Goal: Transaction & Acquisition: Purchase product/service

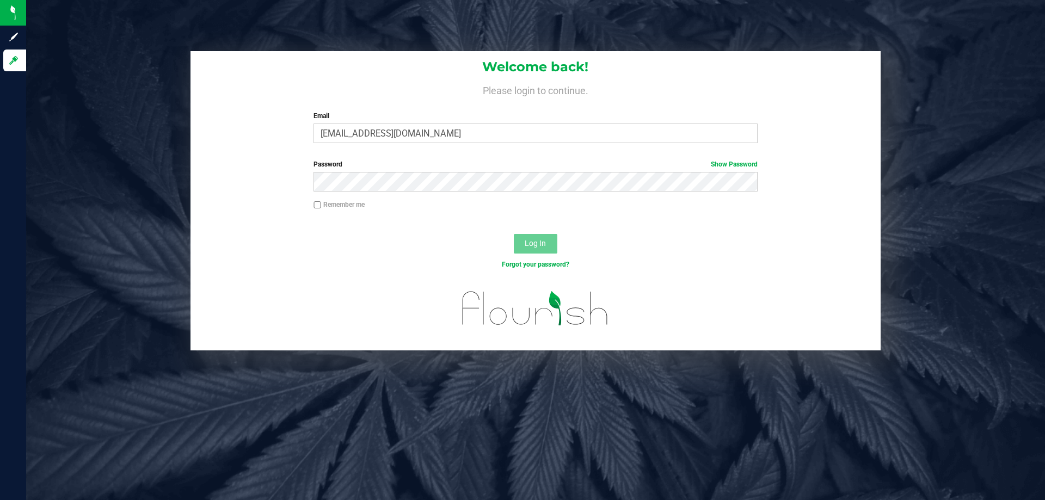
type input "[EMAIL_ADDRESS][DOMAIN_NAME]"
click at [514, 234] on button "Log In" at bounding box center [536, 244] width 44 height 20
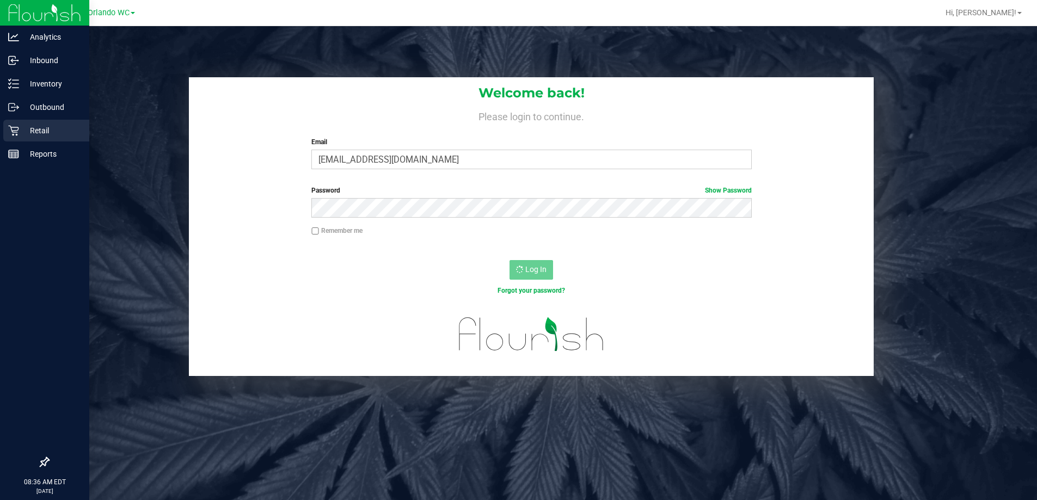
click at [17, 138] on div "Retail" at bounding box center [46, 131] width 86 height 22
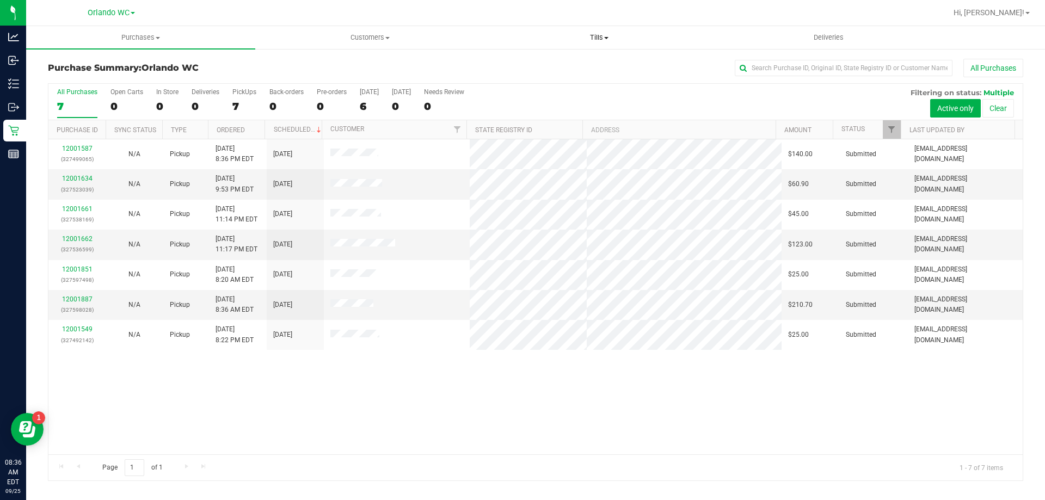
drag, startPoint x: 597, startPoint y: 35, endPoint x: 590, endPoint y: 37, distance: 6.9
click at [597, 35] on span "Tills" at bounding box center [599, 38] width 228 height 10
click at [544, 69] on span "Manage tills" at bounding box center [520, 65] width 73 height 9
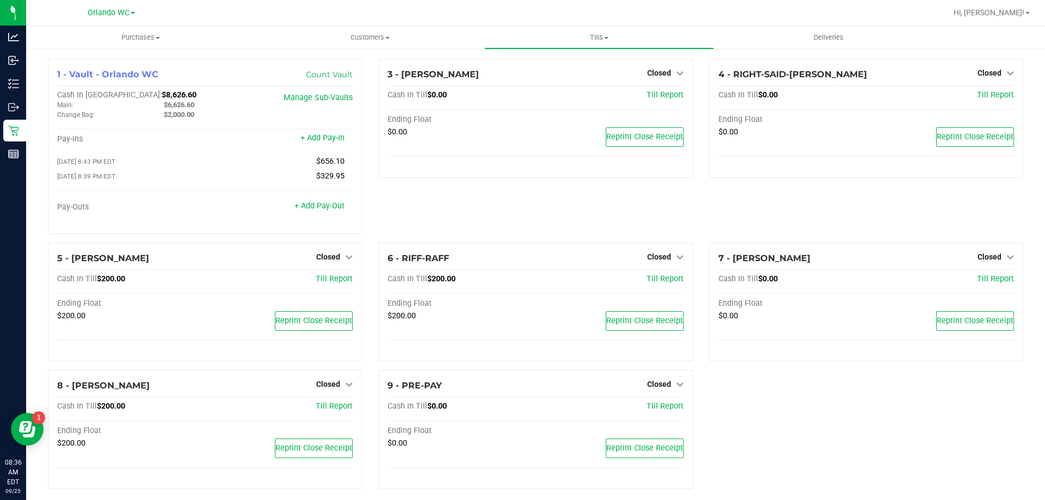
scroll to position [11, 0]
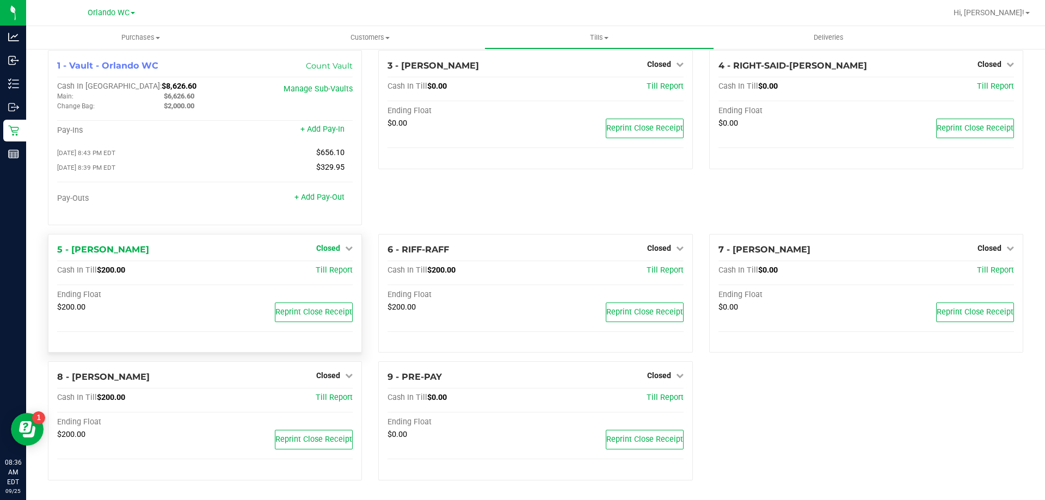
click at [341, 246] on link "Closed" at bounding box center [334, 248] width 36 height 9
click at [324, 266] on div "Open Till" at bounding box center [328, 271] width 81 height 14
click at [323, 269] on link "Open Till" at bounding box center [328, 270] width 29 height 9
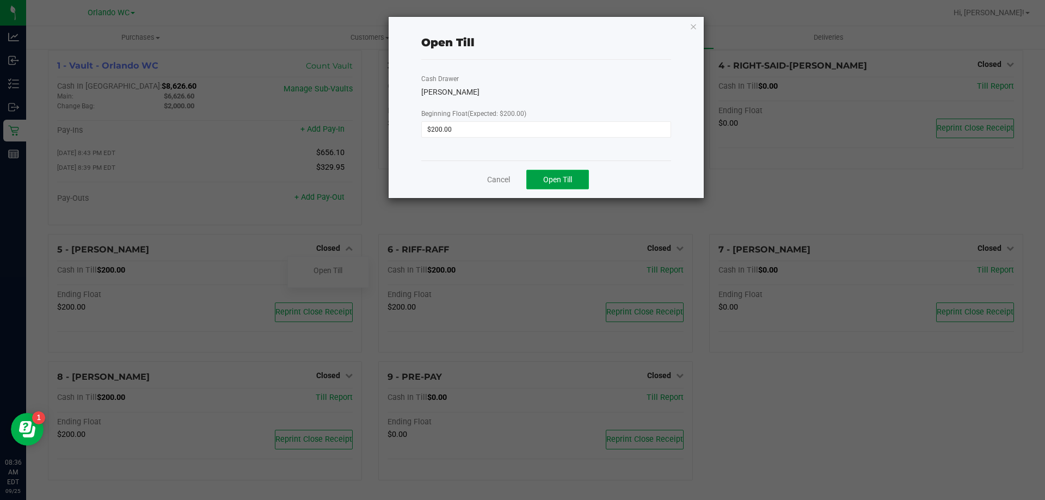
click at [548, 176] on span "Open Till" at bounding box center [557, 179] width 29 height 9
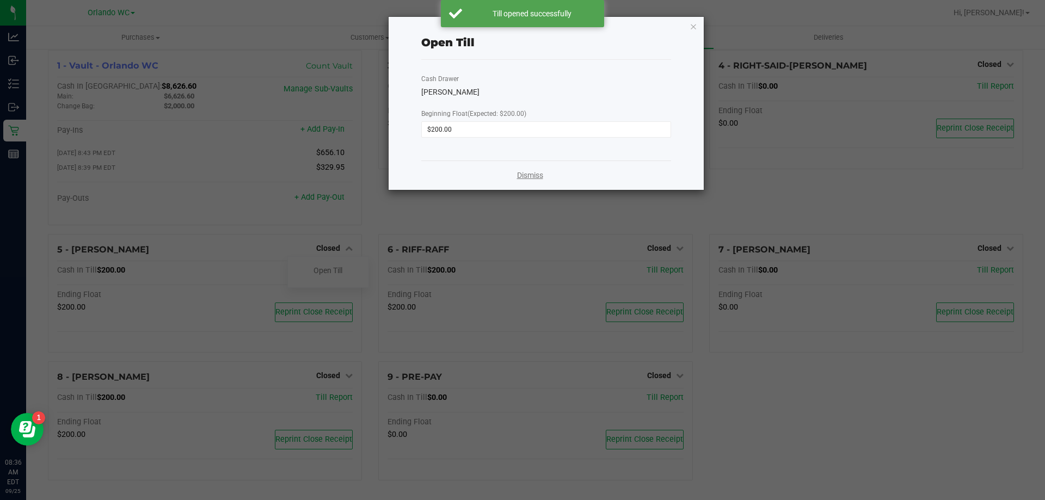
click at [520, 175] on link "Dismiss" at bounding box center [530, 175] width 26 height 11
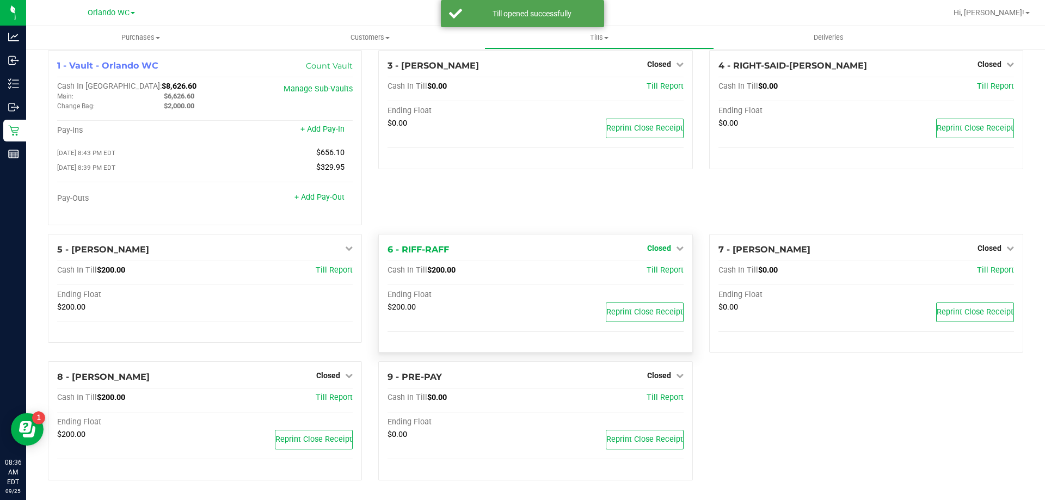
click at [657, 245] on span "Closed" at bounding box center [659, 248] width 24 height 9
click at [654, 265] on div "Open Till" at bounding box center [658, 271] width 81 height 14
click at [649, 270] on link "Open Till" at bounding box center [659, 270] width 29 height 9
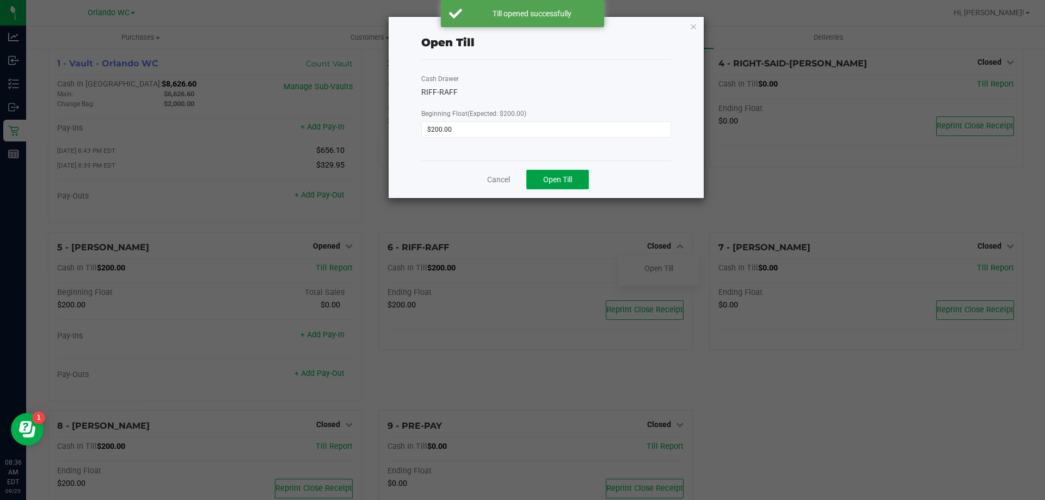
click at [553, 177] on span "Open Till" at bounding box center [557, 179] width 29 height 9
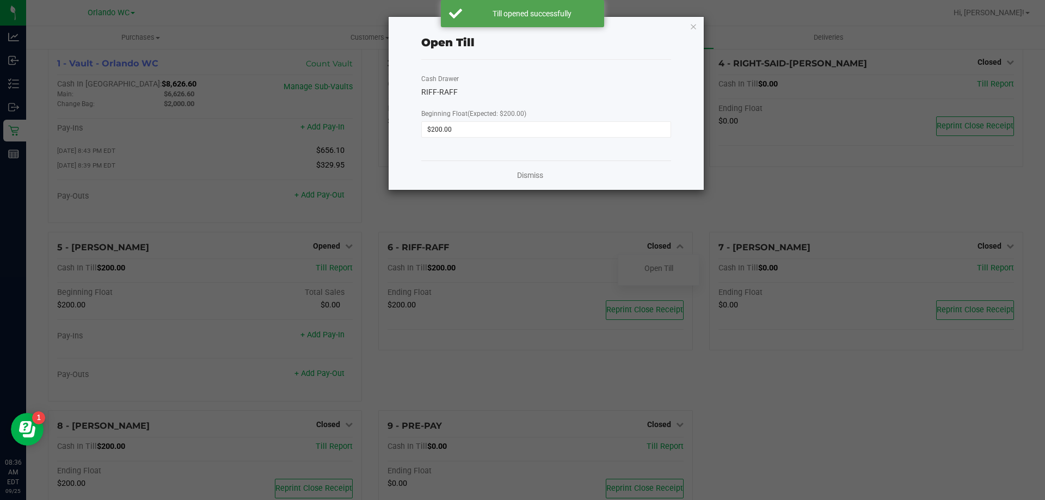
click at [547, 176] on div "Dismiss" at bounding box center [546, 175] width 250 height 29
drag, startPoint x: 537, startPoint y: 177, endPoint x: 531, endPoint y: 194, distance: 17.7
click at [537, 177] on link "Dismiss" at bounding box center [530, 175] width 26 height 11
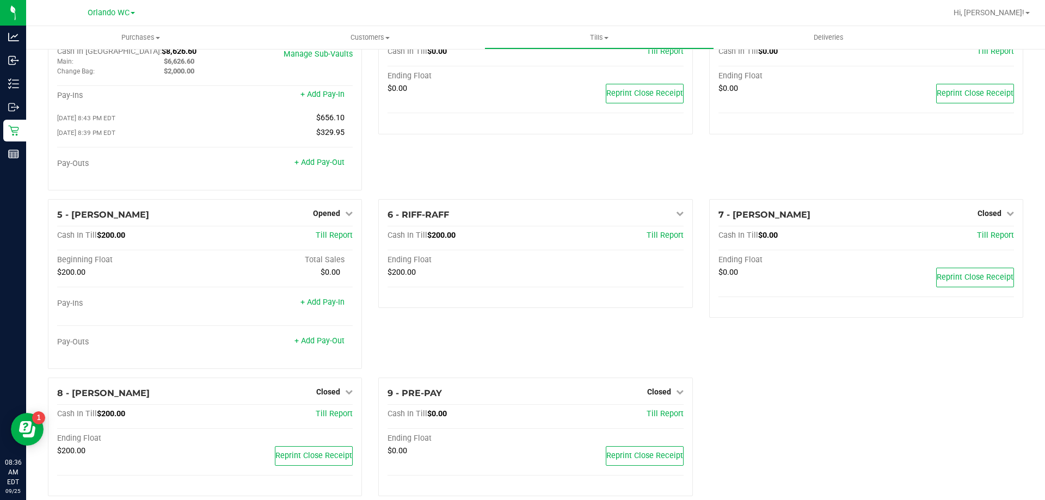
scroll to position [62, 0]
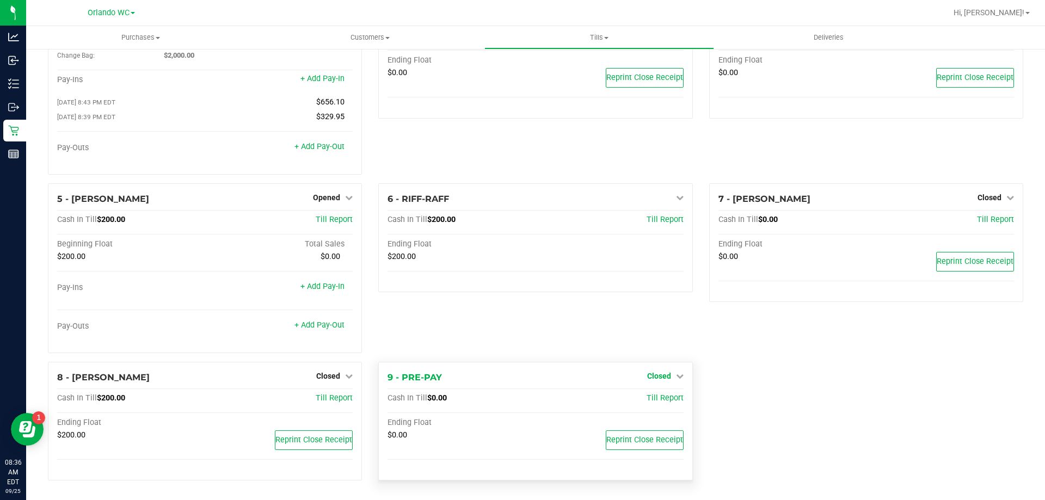
click at [661, 374] on span "Closed" at bounding box center [659, 376] width 24 height 9
click at [584, 340] on div "6 - RIFF-RAFF Open Till Cash In Till $200.00 Till Report Ending Float $200.00" at bounding box center [535, 272] width 330 height 179
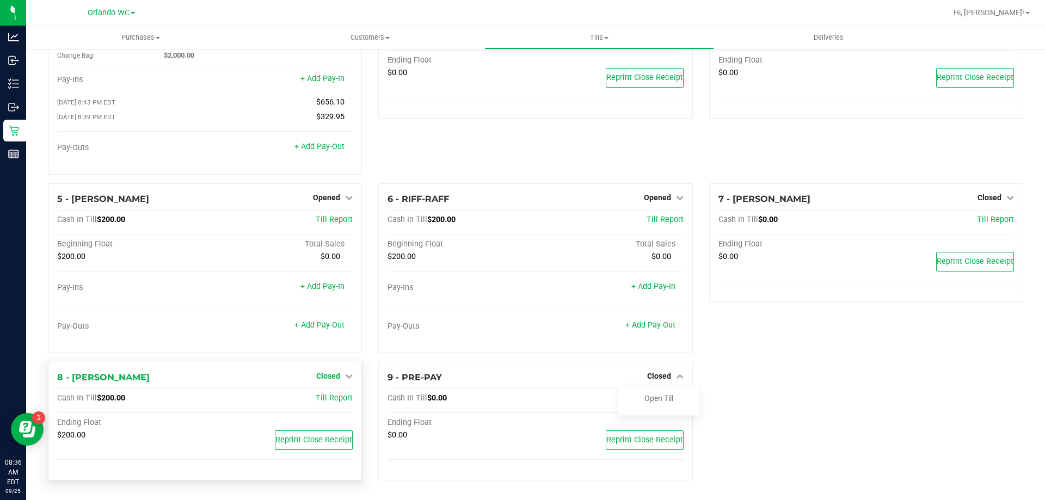
click at [345, 379] on icon at bounding box center [349, 376] width 8 height 8
click at [321, 404] on div "Open Till" at bounding box center [328, 399] width 81 height 14
click at [328, 395] on link "Open Till" at bounding box center [328, 398] width 29 height 9
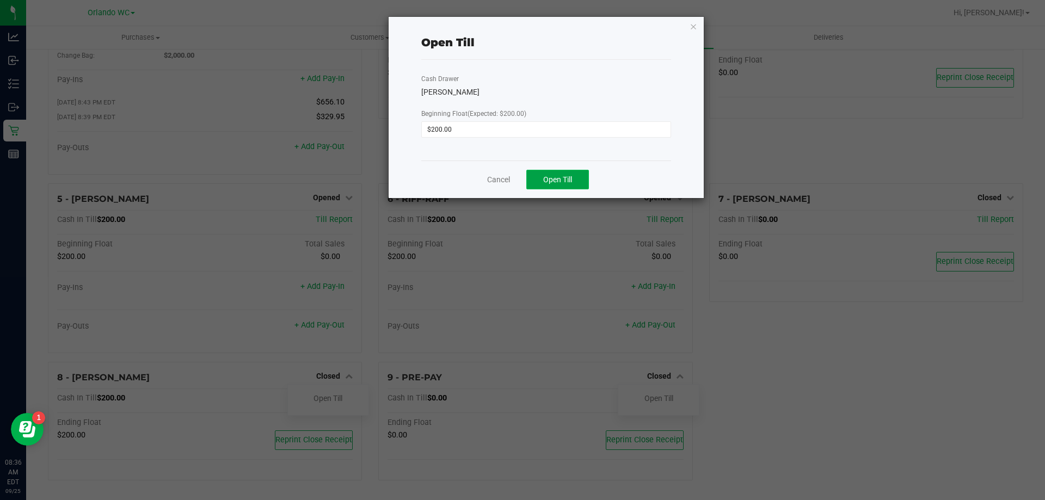
click at [562, 183] on span "Open Till" at bounding box center [557, 179] width 29 height 9
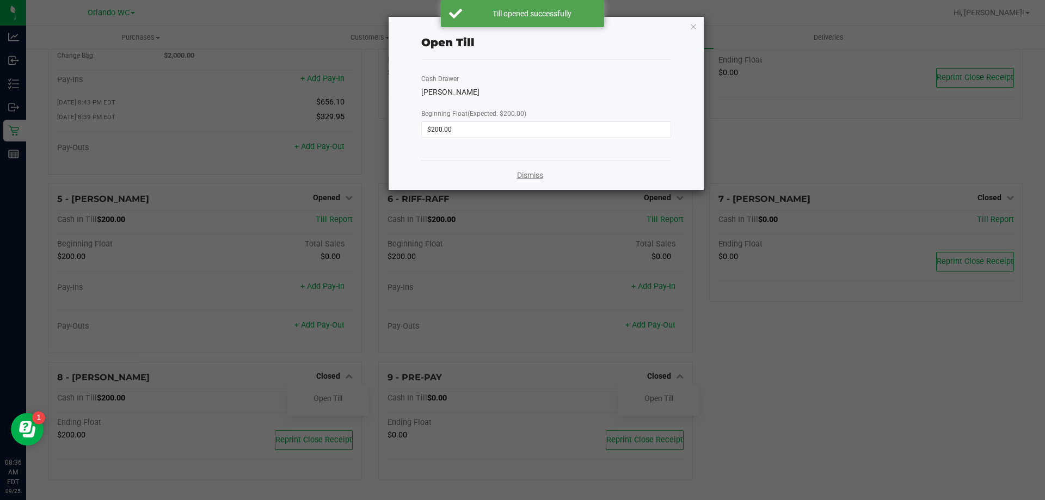
click at [521, 176] on link "Dismiss" at bounding box center [530, 175] width 26 height 11
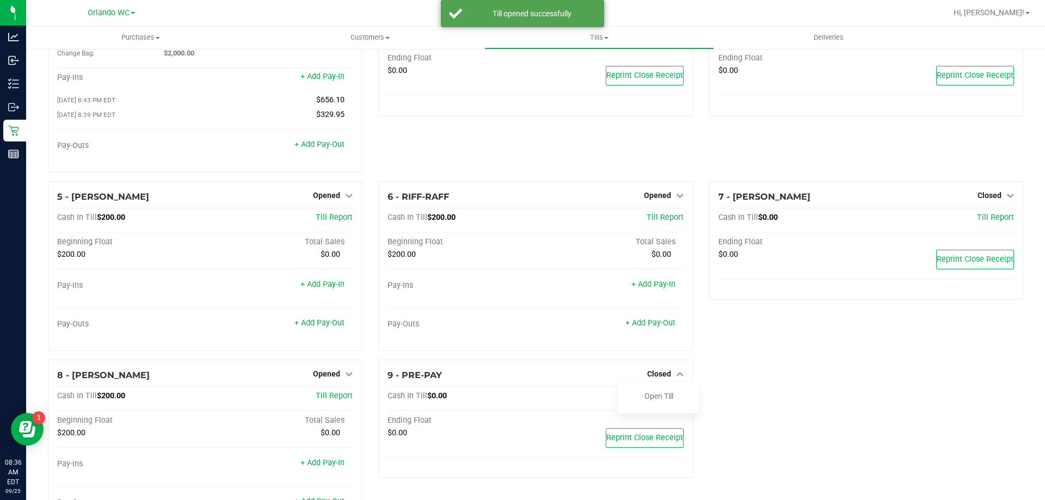
click at [961, 390] on div "1 - Vault - Orlando WC Count Vault Cash In Vault: $8,626.60 Main: $6,626.60 Cha…" at bounding box center [536, 267] width 992 height 541
click at [452, 157] on div "3 - JASON-DERULO Closed Open Till Cash In Till $0.00 Till Report Ending Float $…" at bounding box center [535, 89] width 330 height 184
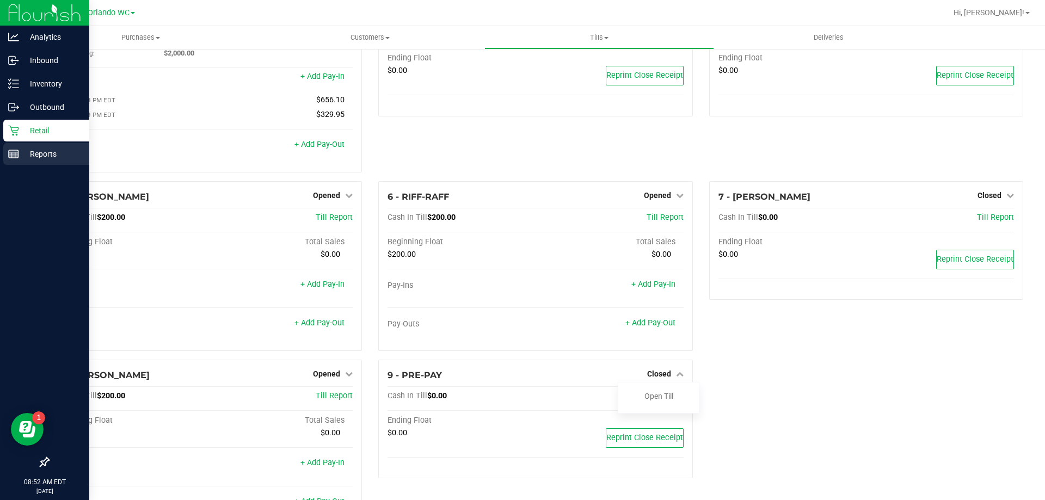
click at [0, 148] on link "Reports" at bounding box center [44, 154] width 89 height 23
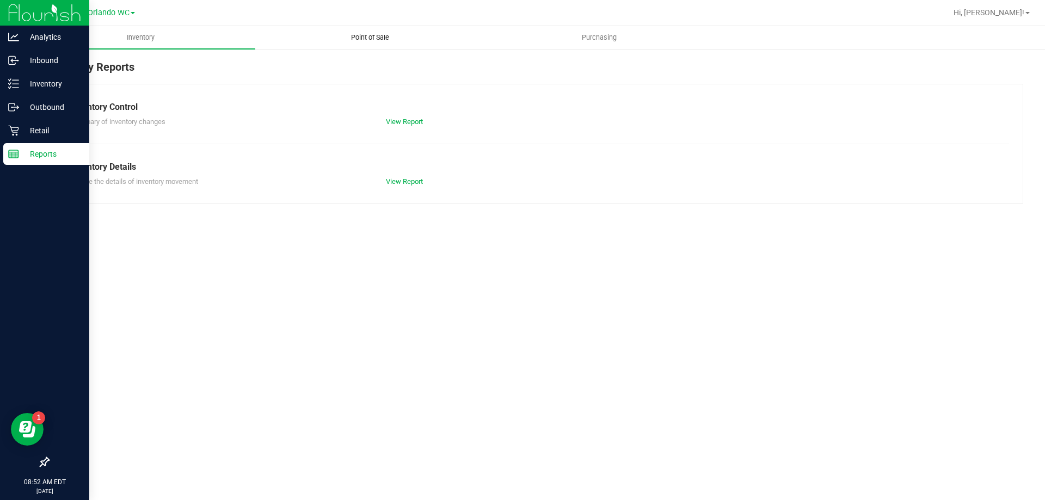
click at [358, 44] on uib-tab-heading "Point of Sale" at bounding box center [370, 38] width 228 height 22
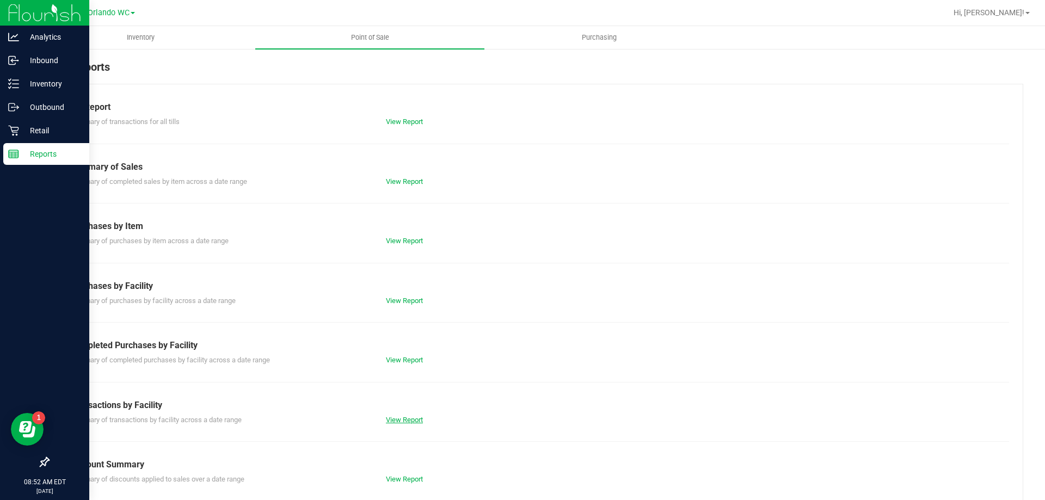
click at [402, 419] on link "View Report" at bounding box center [404, 420] width 37 height 8
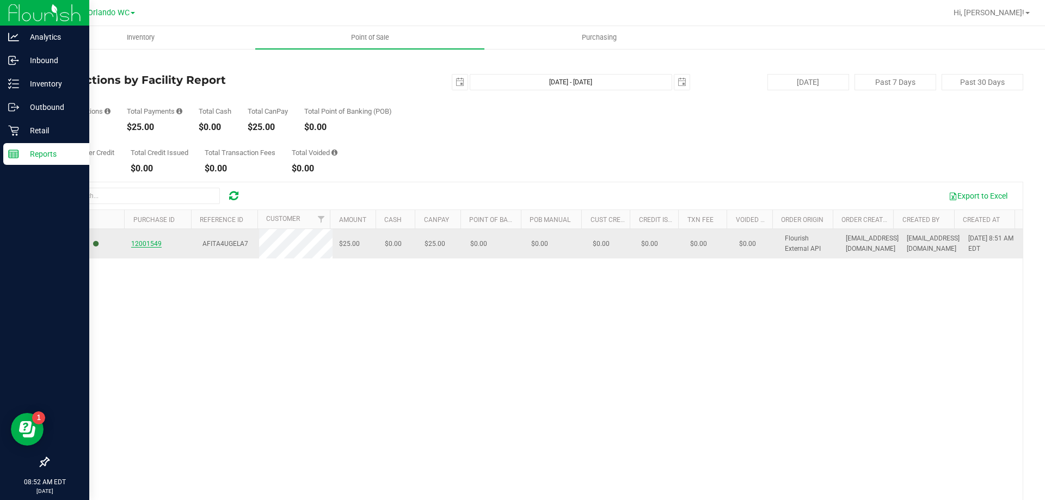
click at [151, 247] on span "12001549" at bounding box center [146, 244] width 30 height 8
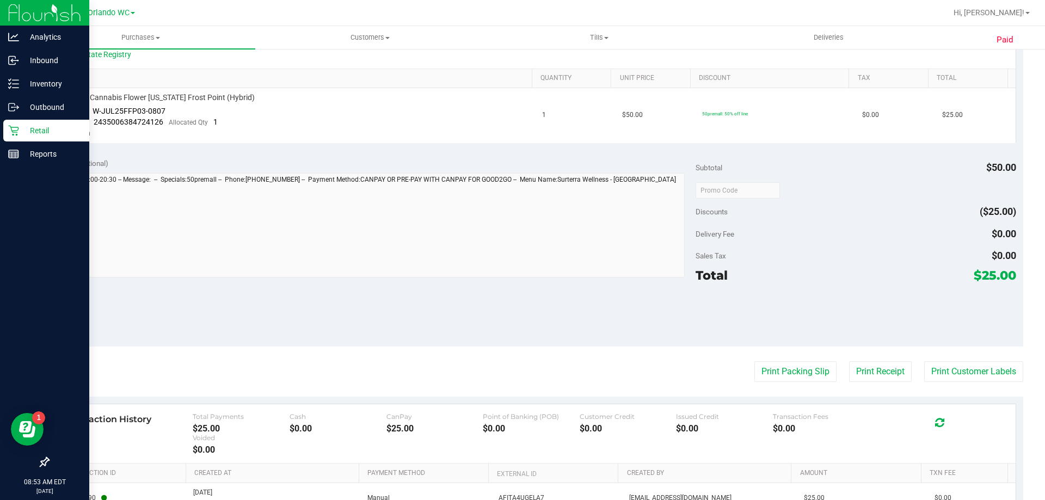
scroll to position [327, 0]
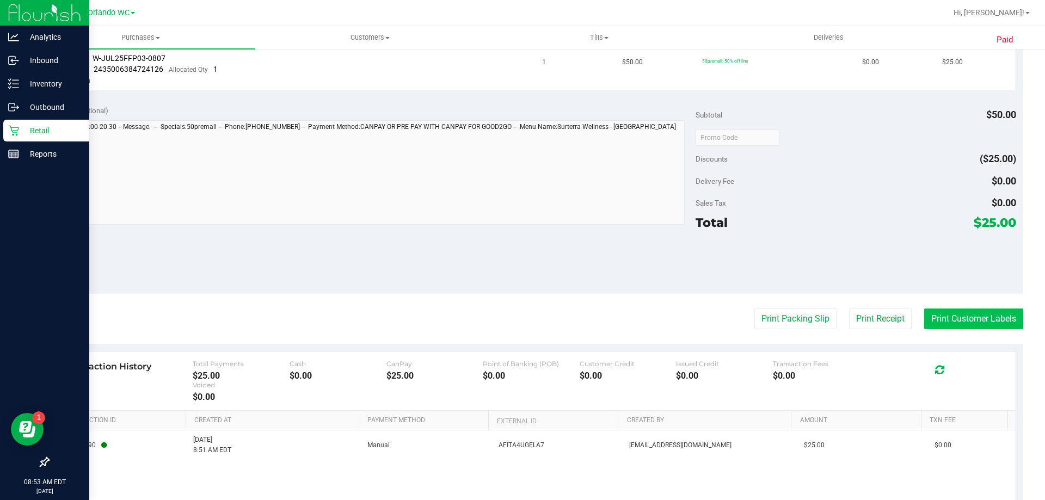
click at [960, 317] on button "Print Customer Labels" at bounding box center [973, 319] width 99 height 21
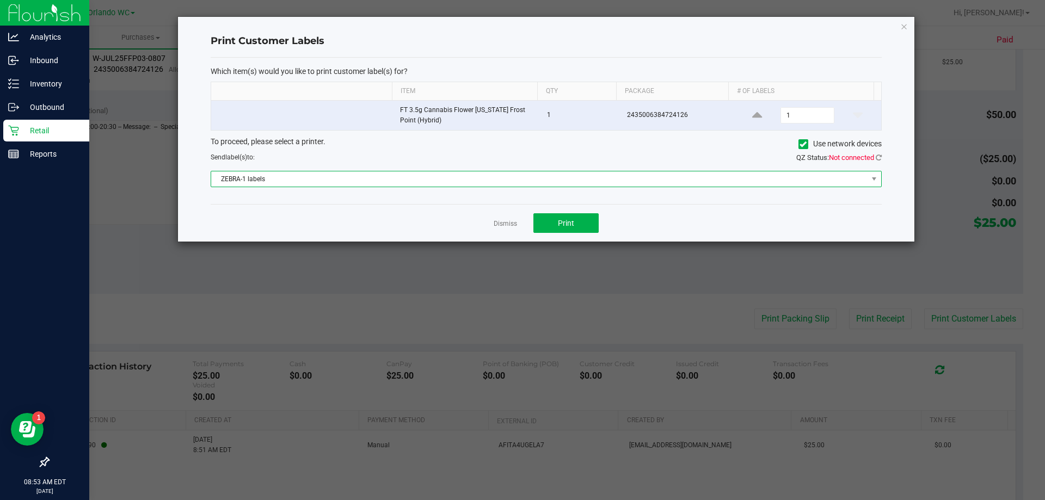
click at [539, 182] on span "ZEBRA-1 labels" at bounding box center [539, 178] width 657 height 15
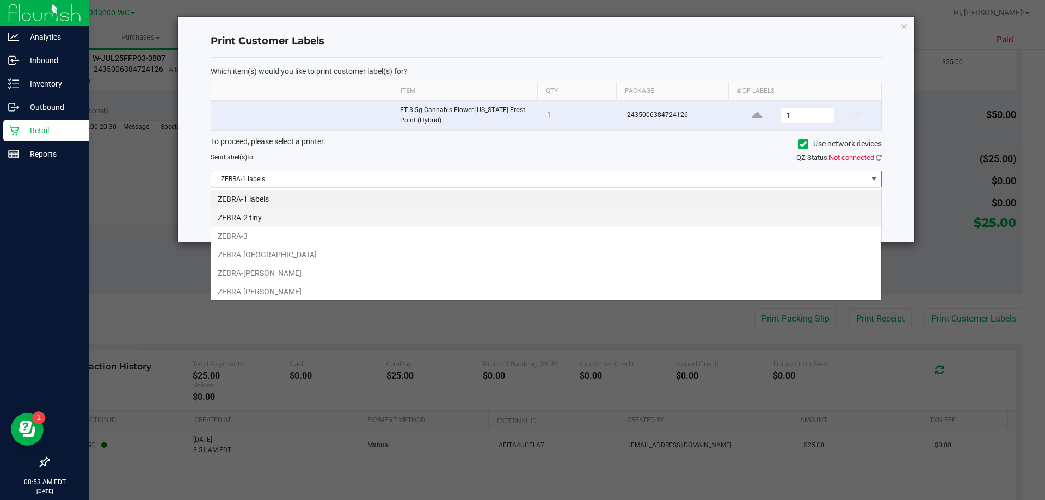
scroll to position [16, 671]
click at [363, 210] on li "ZEBRA-2 tiny" at bounding box center [546, 217] width 670 height 19
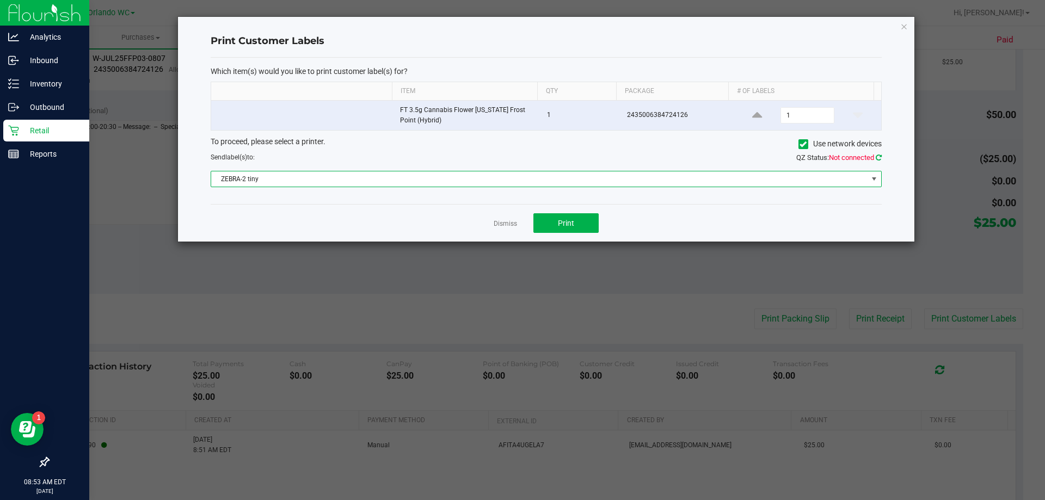
click at [876, 155] on icon at bounding box center [879, 157] width 6 height 7
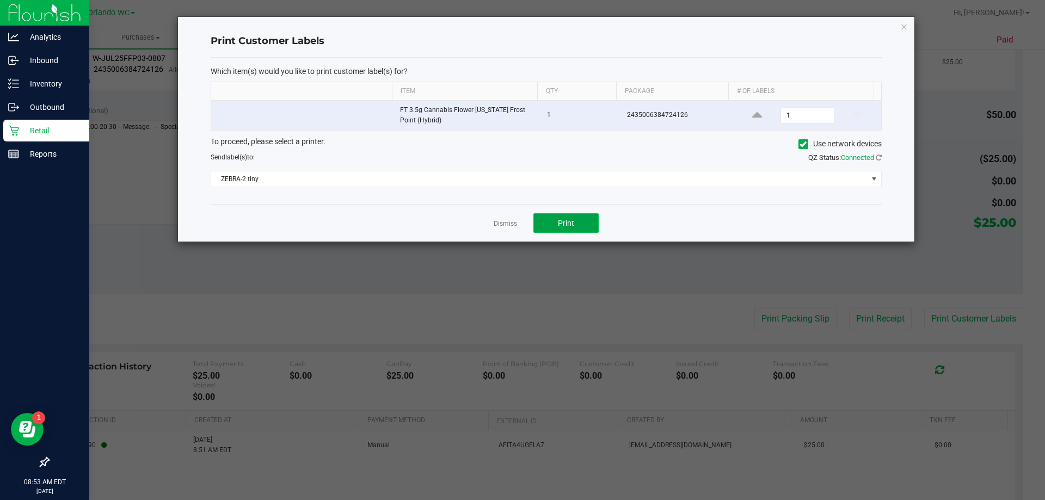
click at [581, 220] on button "Print" at bounding box center [565, 223] width 65 height 20
click at [566, 214] on button "Print" at bounding box center [565, 223] width 65 height 20
click at [560, 225] on span "Print" at bounding box center [566, 223] width 16 height 9
click at [500, 223] on link "Dismiss" at bounding box center [505, 223] width 23 height 9
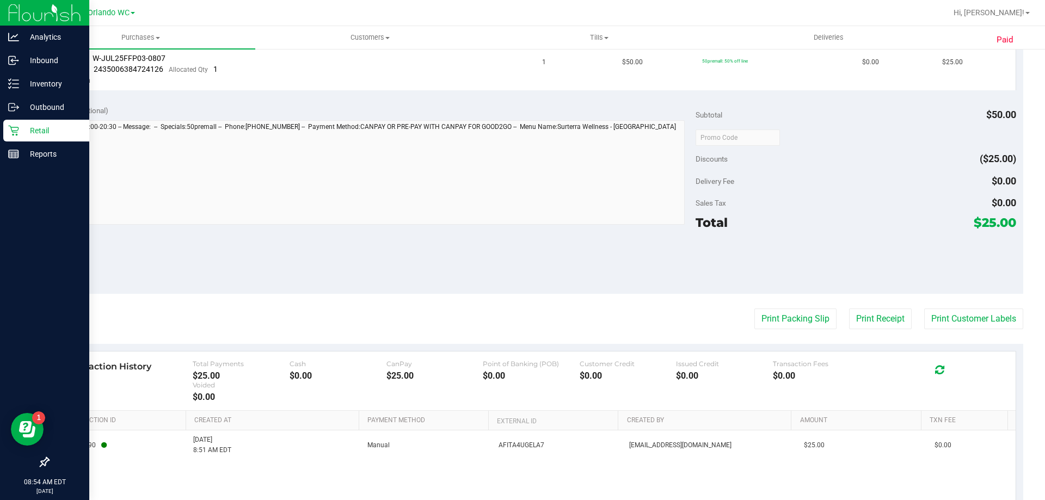
click at [24, 142] on link "Retail" at bounding box center [44, 131] width 89 height 23
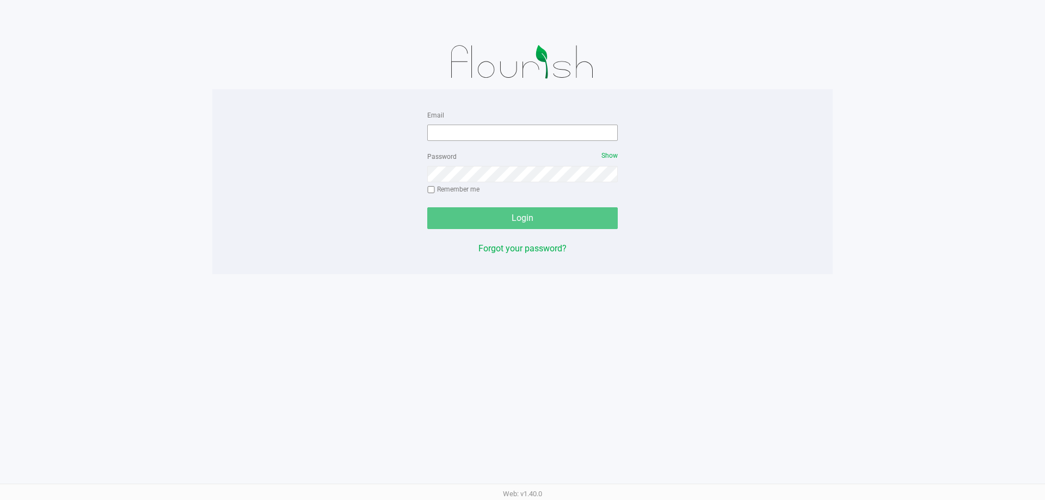
click at [542, 142] on form "Email Password Show Remember me Login" at bounding box center [522, 168] width 191 height 121
click at [540, 132] on input "Email" at bounding box center [522, 133] width 191 height 16
type input "[EMAIL_ADDRESS][DOMAIN_NAME]"
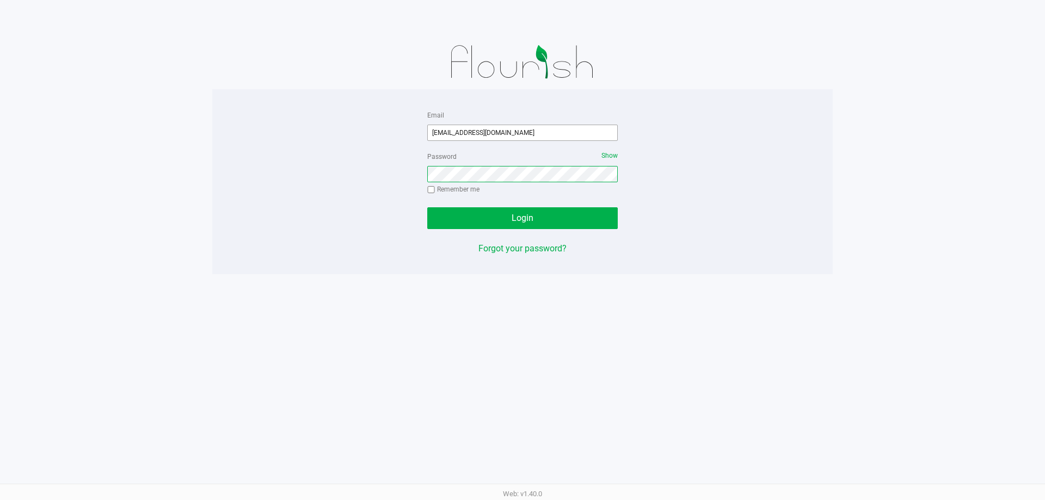
click at [427, 207] on button "Login" at bounding box center [522, 218] width 191 height 22
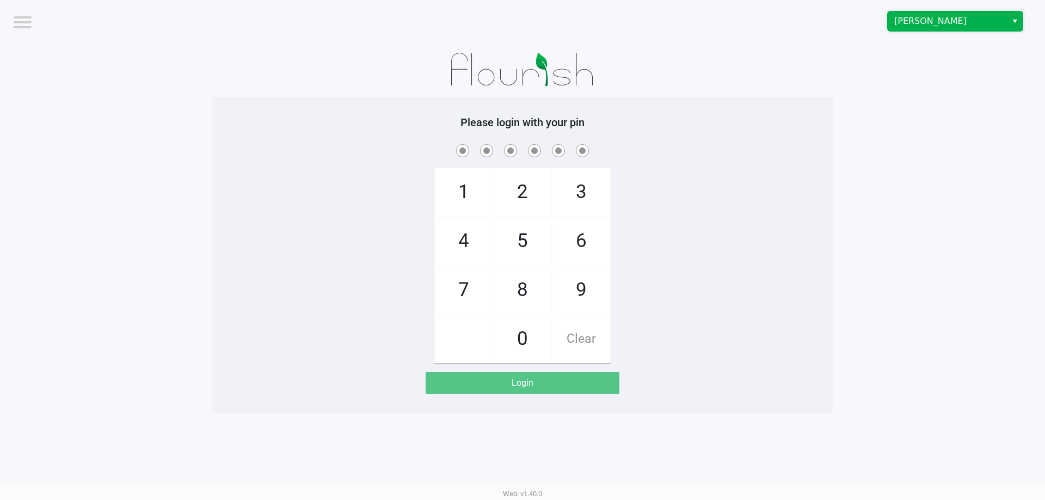
click at [898, 15] on span "[PERSON_NAME]" at bounding box center [947, 21] width 106 height 13
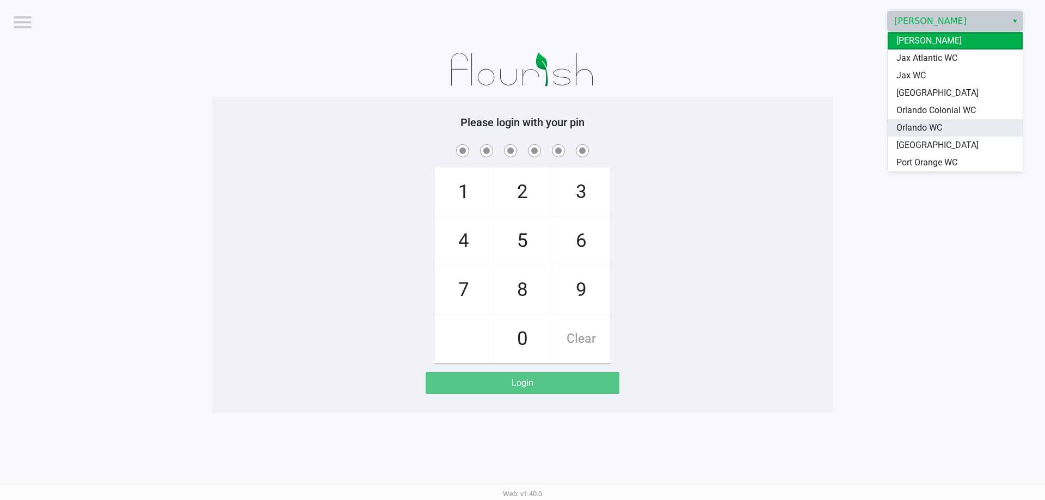
click at [910, 126] on span "Orlando WC" at bounding box center [920, 127] width 46 height 13
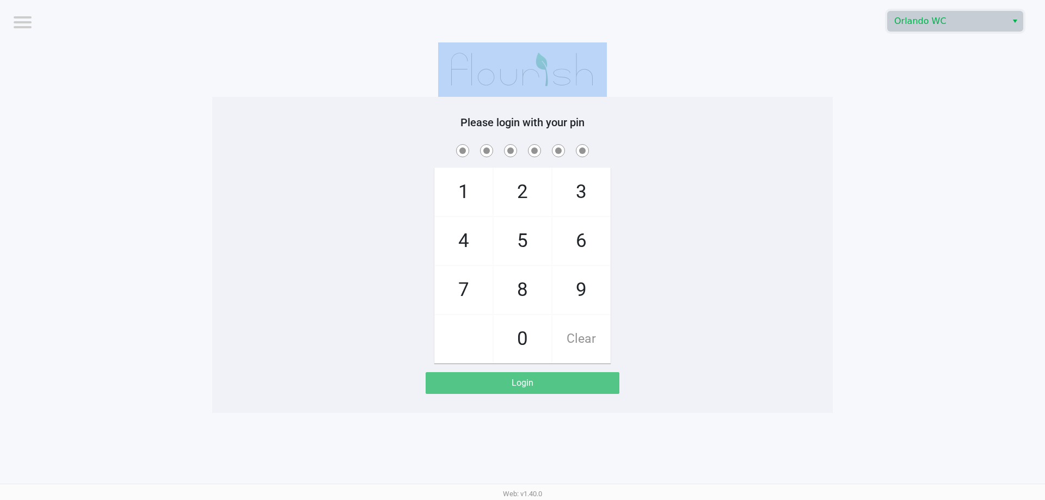
click at [910, 126] on app-pos-login-wrapper "Logout Orlando WC Please login with your pin 1 4 7 2 5 8 0 3 6 9 Clear Login" at bounding box center [522, 206] width 1045 height 413
checkbox input "true"
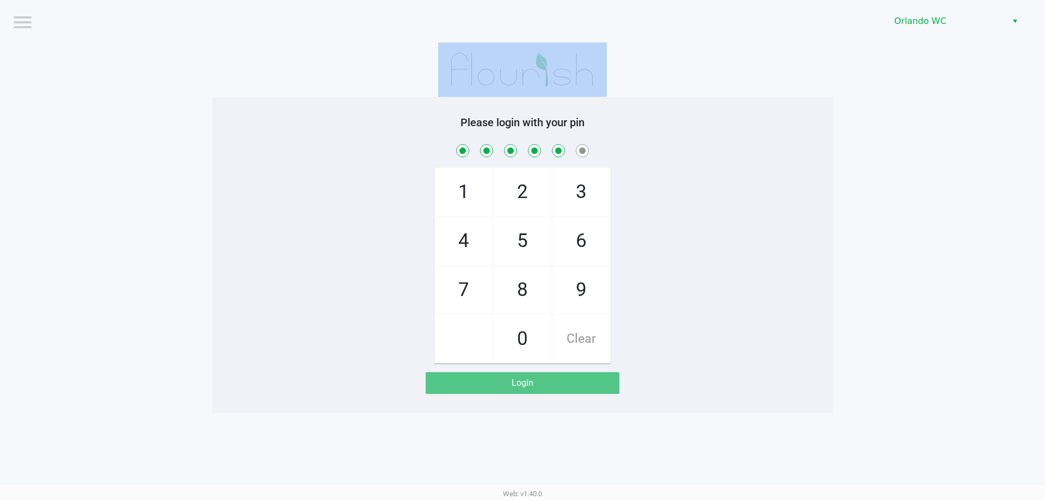
checkbox input "true"
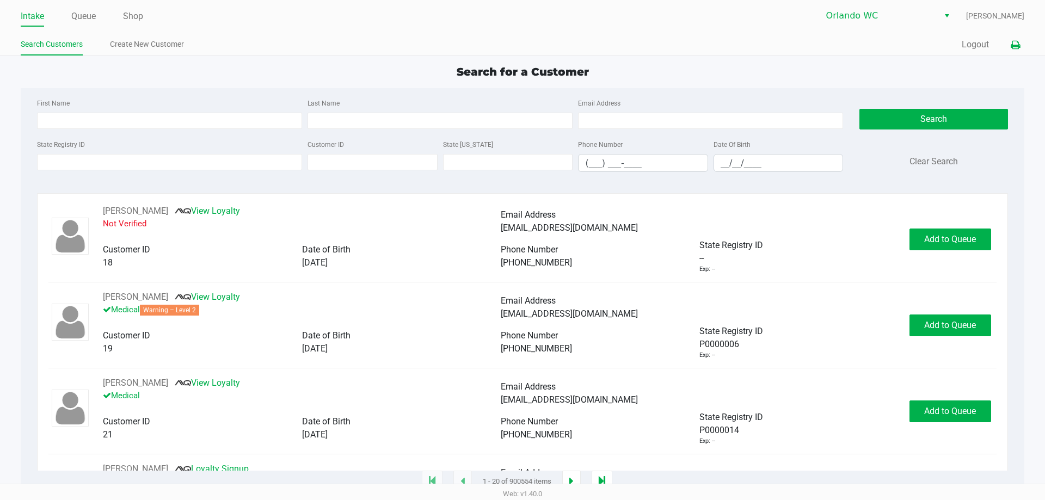
click at [1017, 46] on icon at bounding box center [1015, 45] width 9 height 8
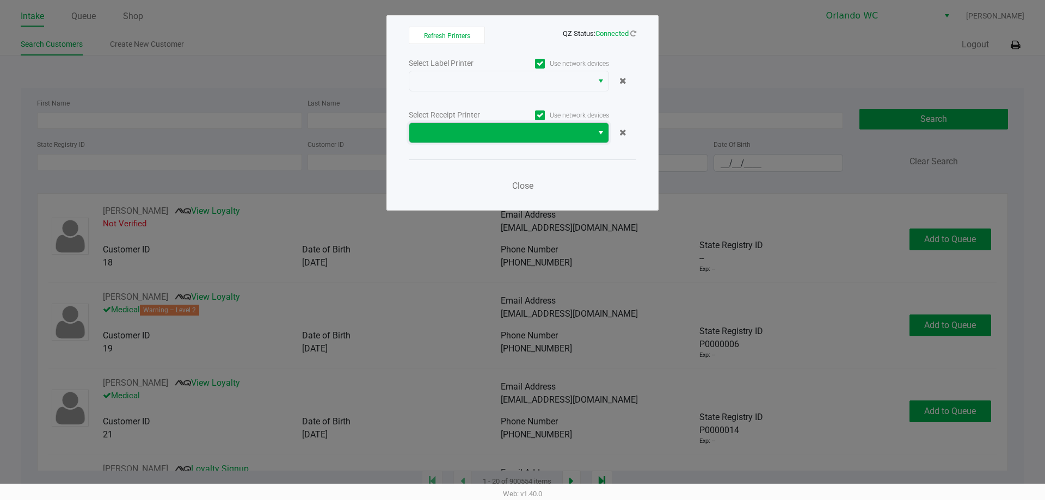
click at [501, 133] on span at bounding box center [501, 132] width 170 height 13
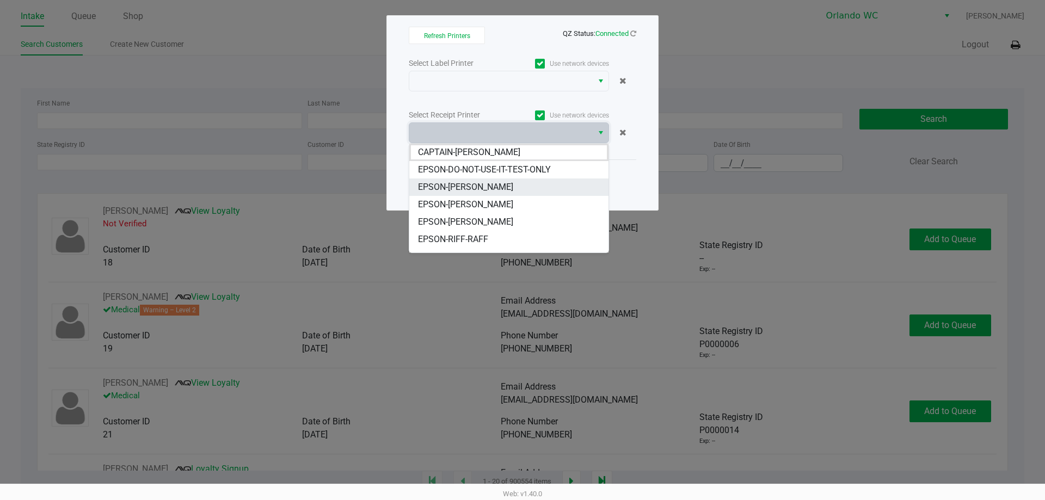
click at [486, 191] on span "EPSON-[PERSON_NAME]" at bounding box center [465, 187] width 95 height 13
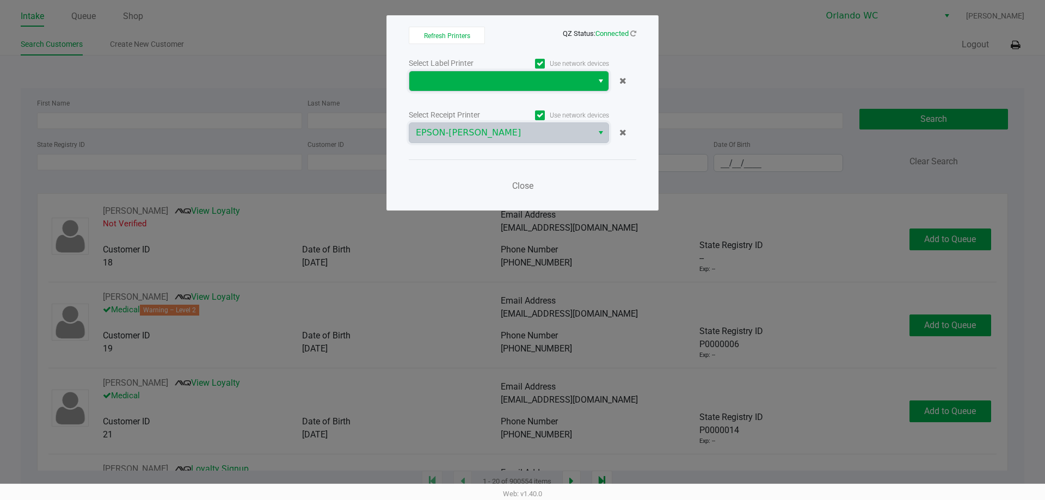
click at [469, 75] on span at bounding box center [501, 81] width 170 height 13
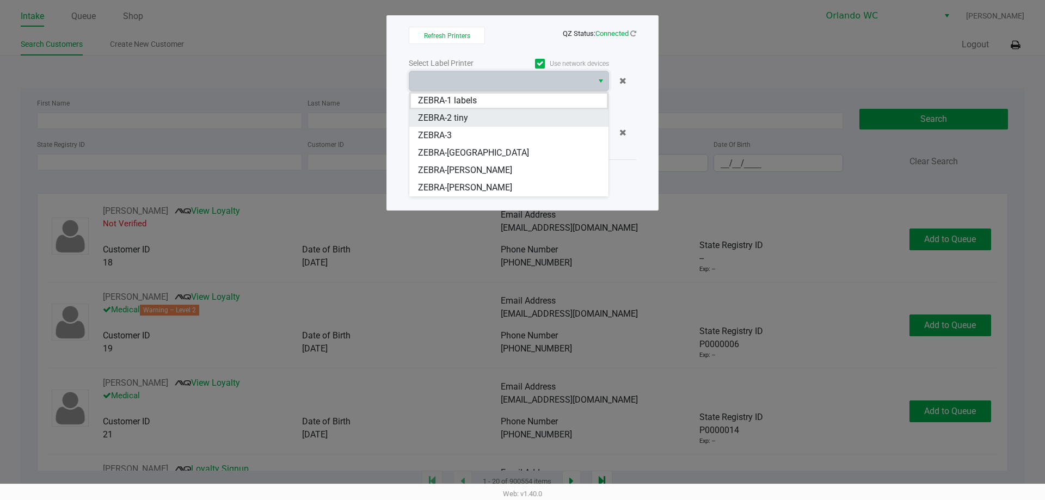
click at [464, 114] on span "ZEBRA-2 tiny" at bounding box center [443, 118] width 50 height 13
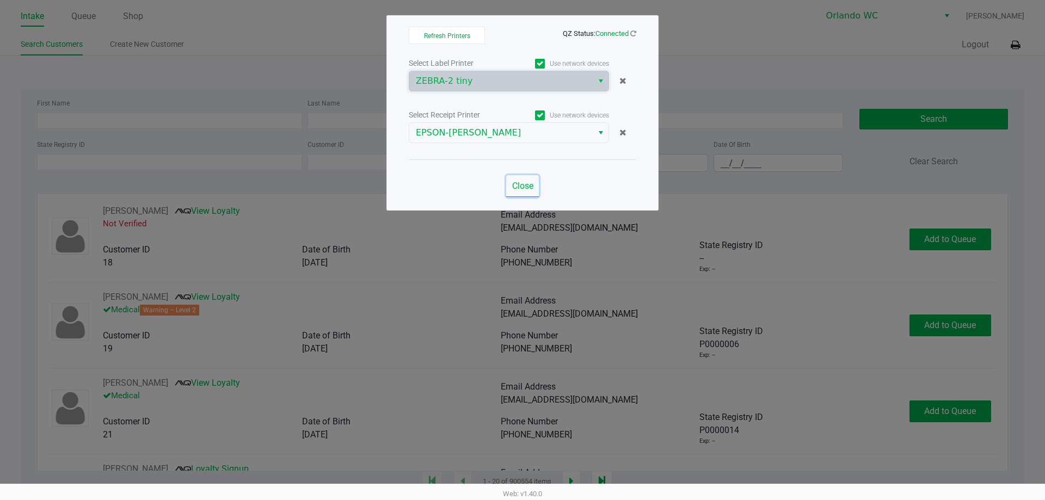
click at [523, 188] on span "Close" at bounding box center [522, 186] width 21 height 10
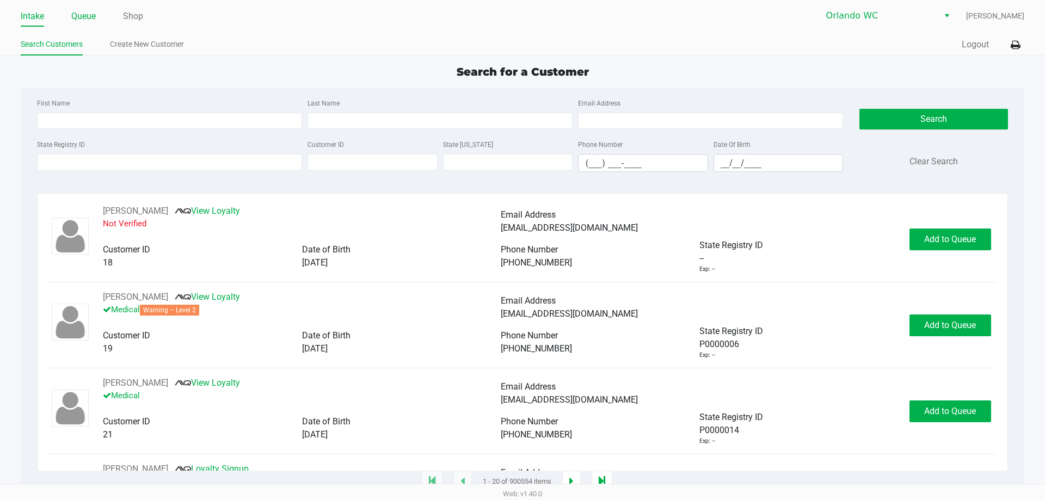
click at [84, 18] on link "Queue" at bounding box center [83, 16] width 24 height 15
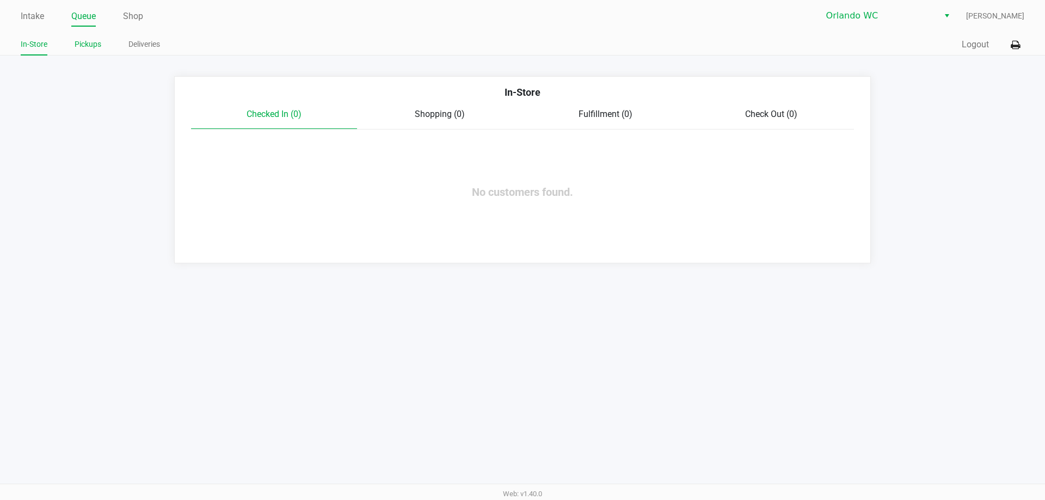
click at [91, 41] on link "Pickups" at bounding box center [88, 45] width 27 height 14
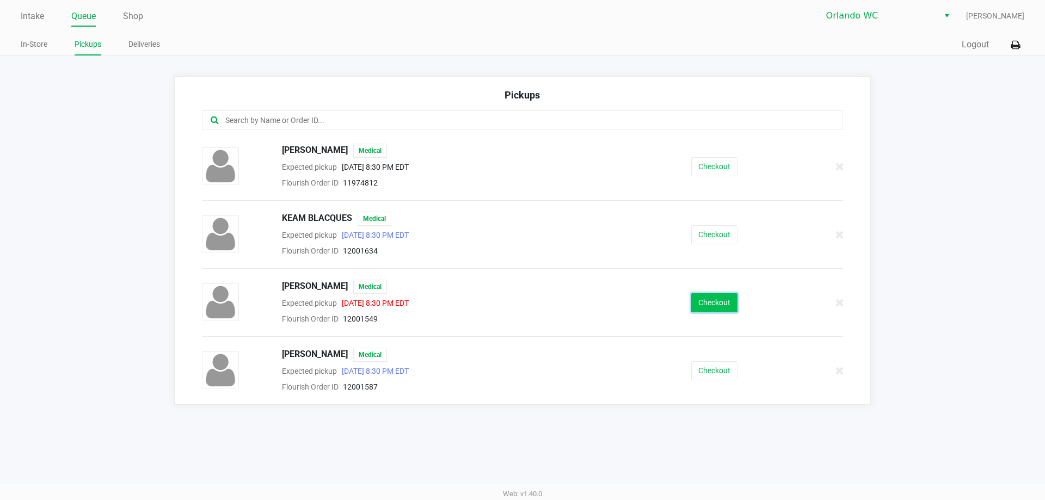
click at [708, 310] on button "Checkout" at bounding box center [714, 302] width 46 height 19
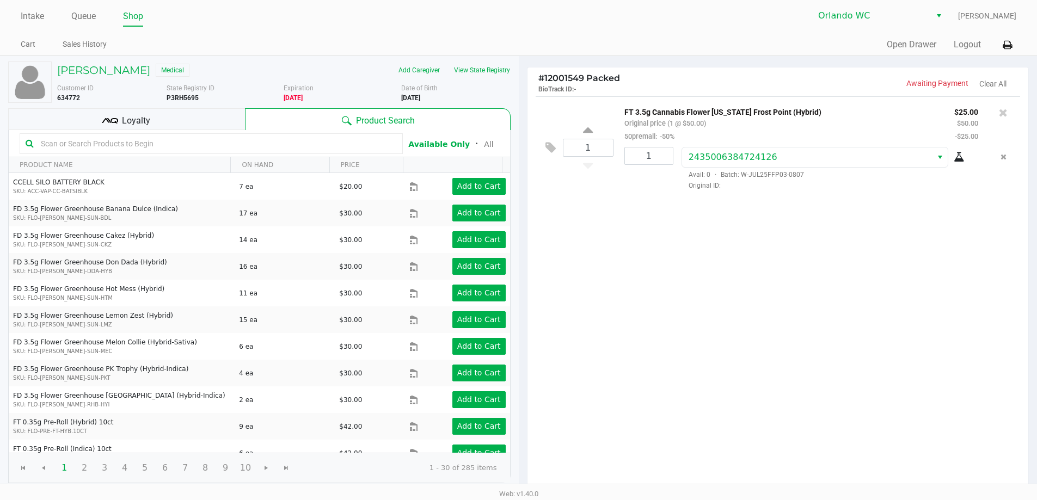
drag, startPoint x: 314, startPoint y: 58, endPoint x: 800, endPoint y: 268, distance: 529.6
click at [316, 56] on div "[PERSON_NAME] Medical Add Caregiver View State Registry Customer ID 634772 Stat…" at bounding box center [259, 272] width 502 height 433
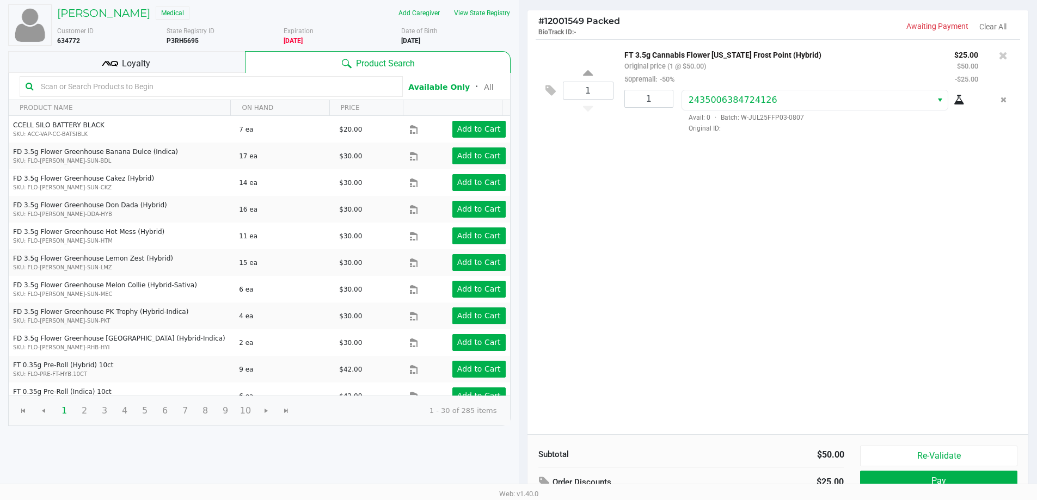
scroll to position [112, 0]
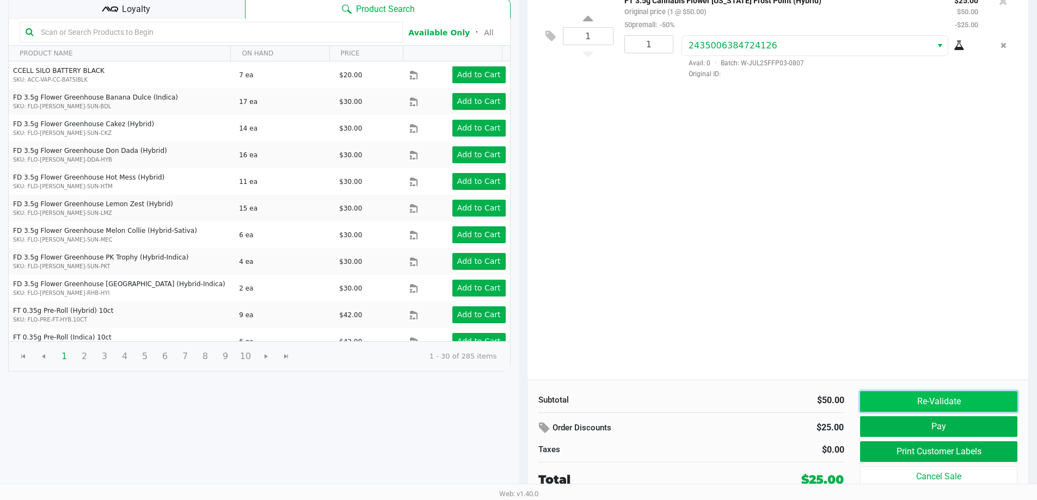
click at [942, 395] on button "Re-Validate" at bounding box center [938, 401] width 157 height 21
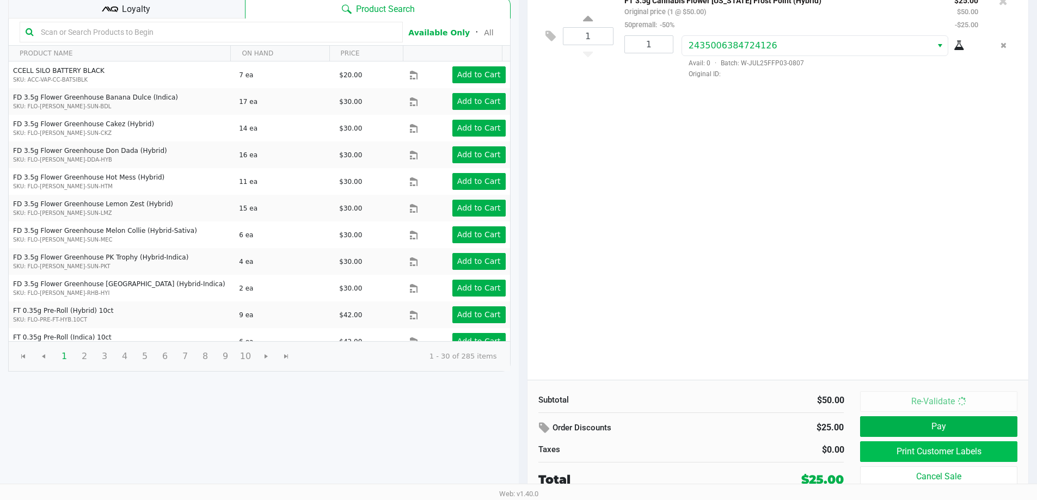
scroll to position [0, 0]
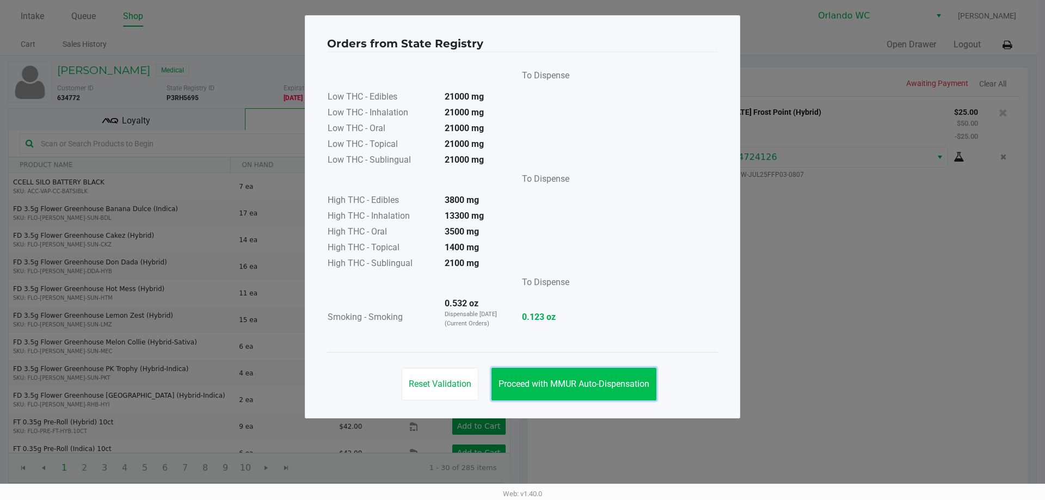
drag, startPoint x: 621, startPoint y: 383, endPoint x: 928, endPoint y: 417, distance: 308.9
click at [628, 382] on span "Proceed with MMUR Auto-Dispensation" at bounding box center [574, 384] width 151 height 10
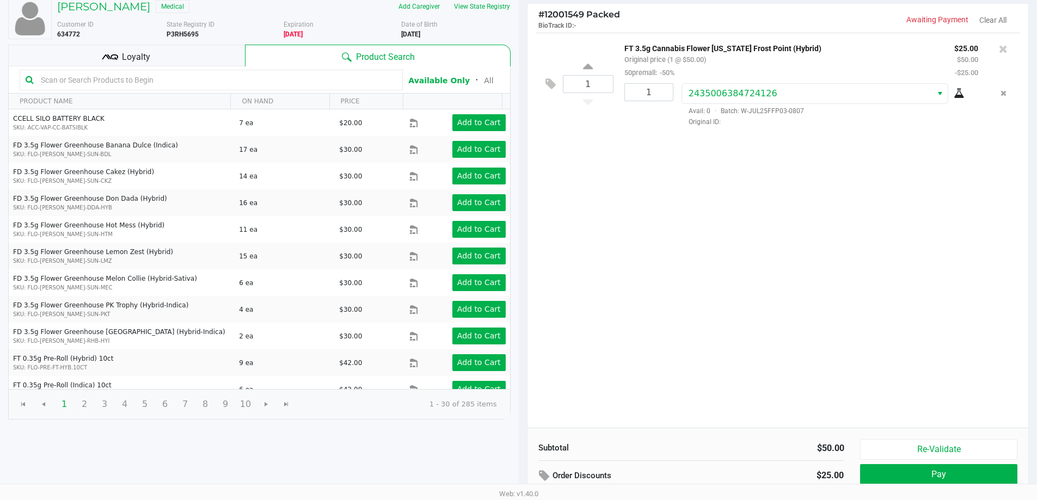
scroll to position [112, 0]
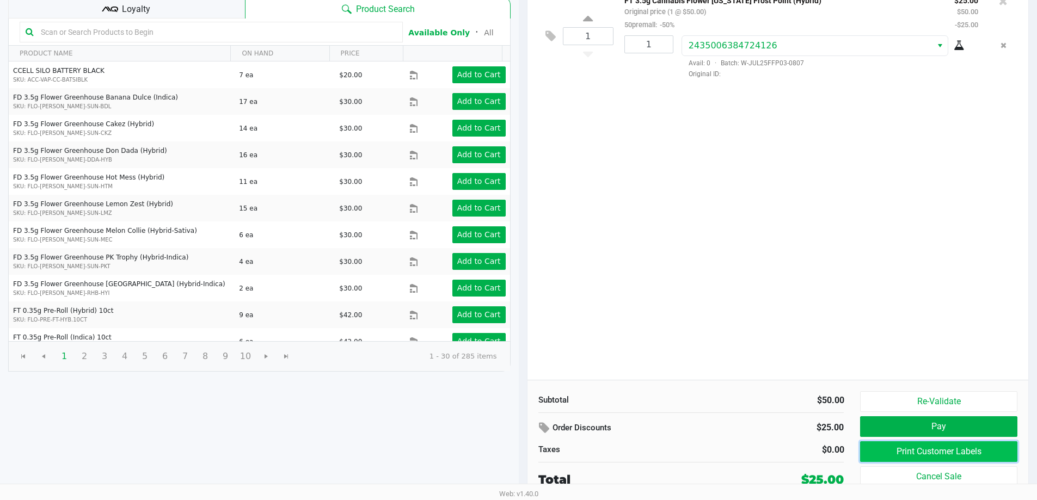
click at [960, 449] on button "Print Customer Labels" at bounding box center [938, 451] width 157 height 21
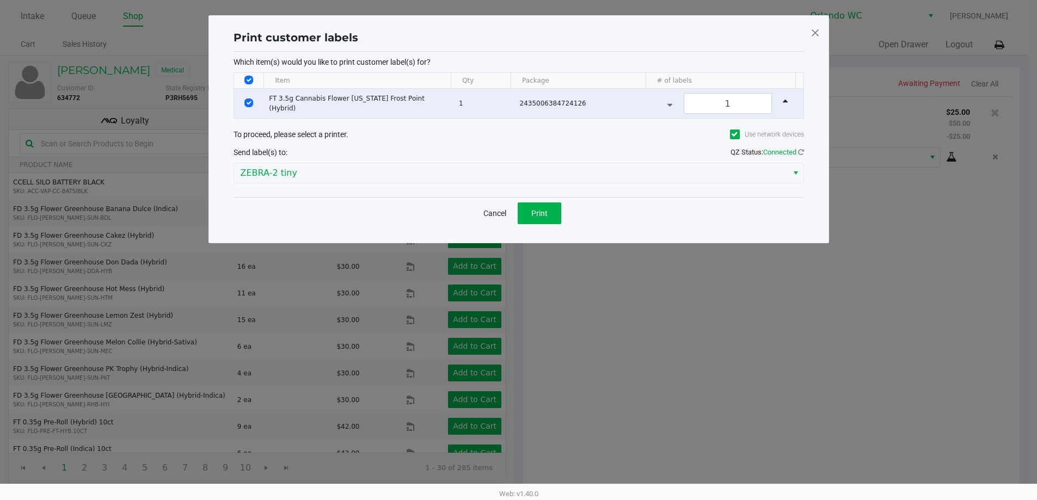
scroll to position [0, 0]
click at [554, 212] on button "Print" at bounding box center [544, 214] width 44 height 22
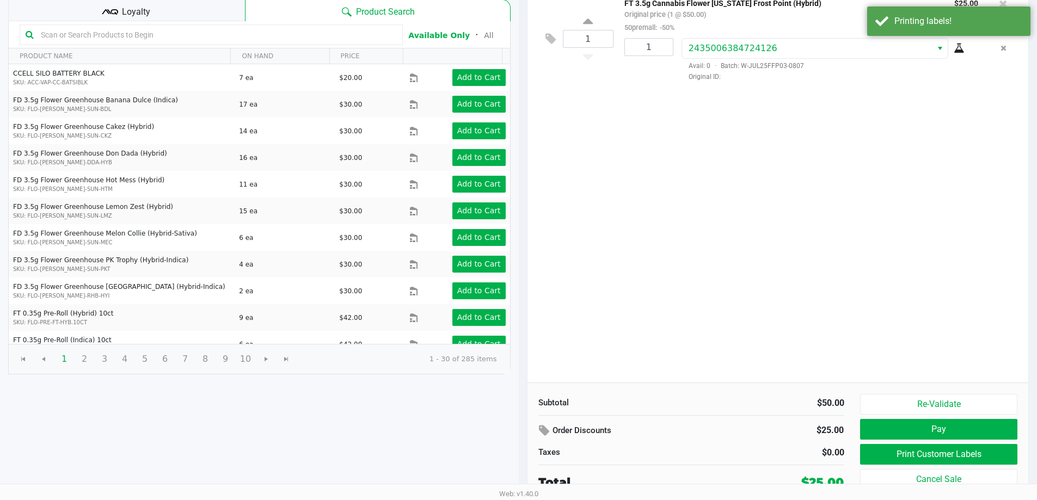
scroll to position [112, 0]
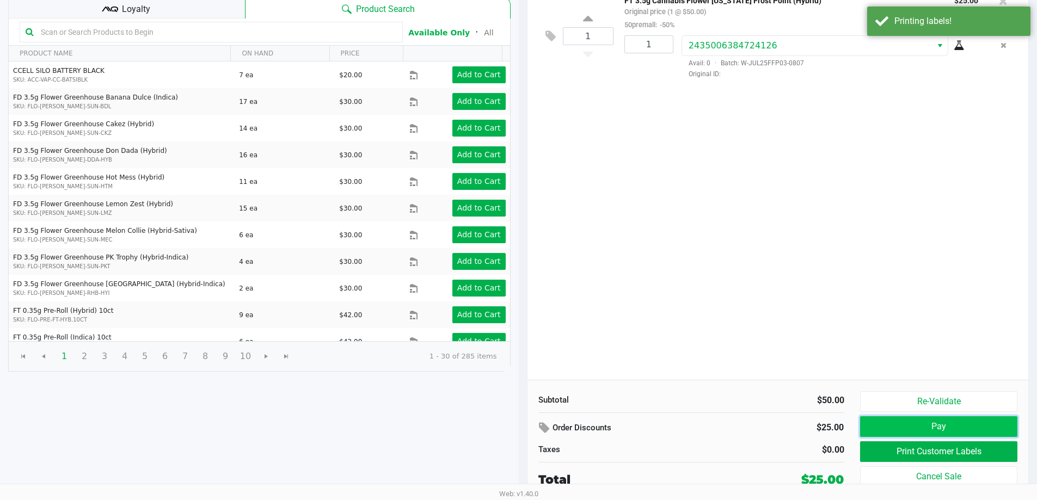
click at [939, 421] on button "Pay" at bounding box center [938, 426] width 157 height 21
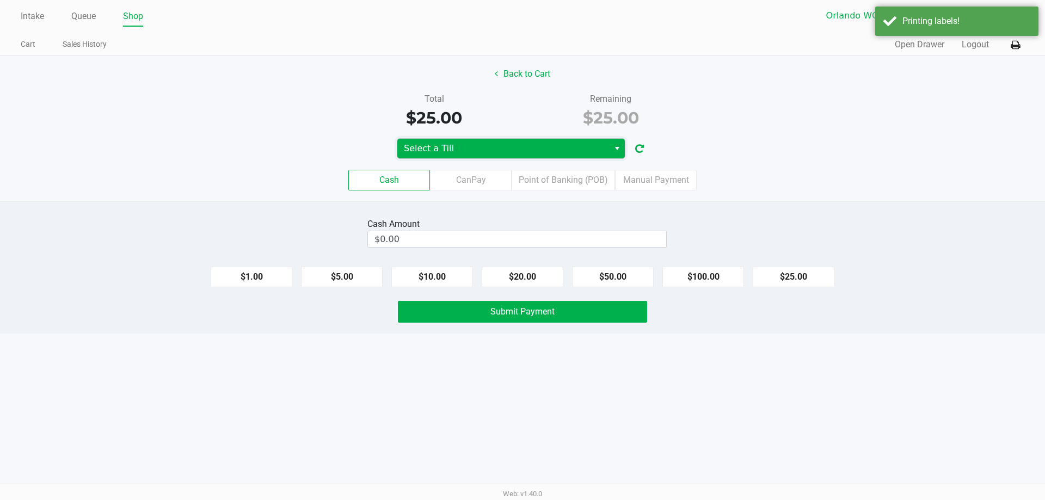
click at [542, 148] on span "Select a Till" at bounding box center [503, 148] width 199 height 13
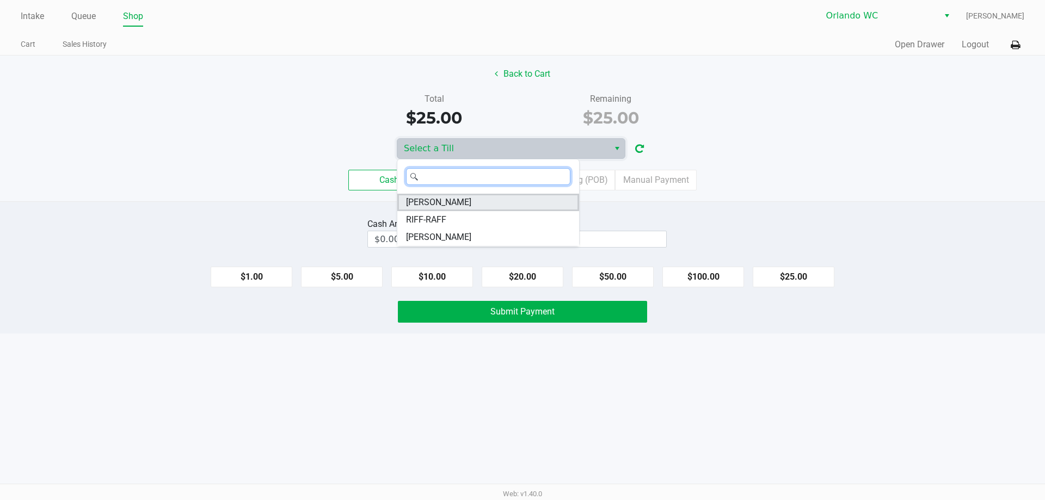
click at [457, 206] on span "[PERSON_NAME]" at bounding box center [438, 202] width 65 height 13
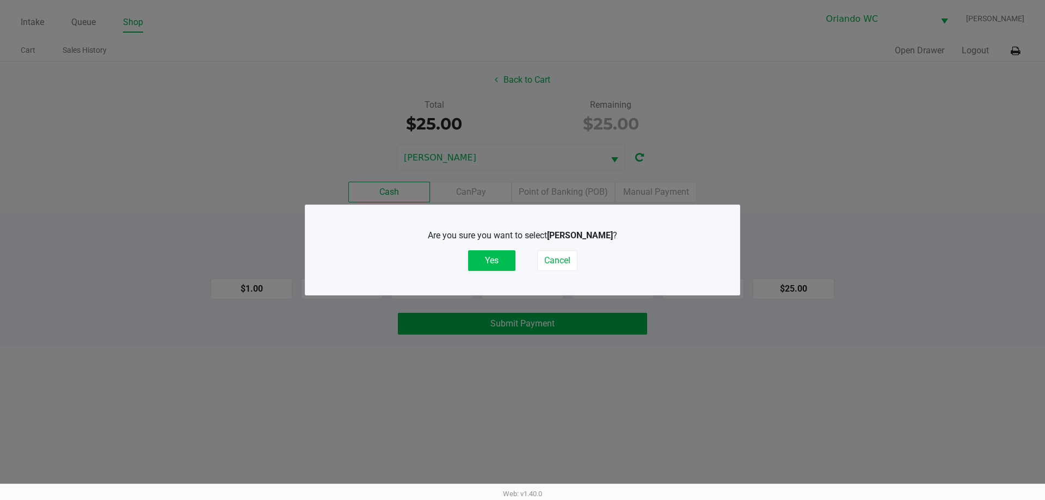
click at [490, 257] on button "Yes" at bounding box center [491, 260] width 47 height 21
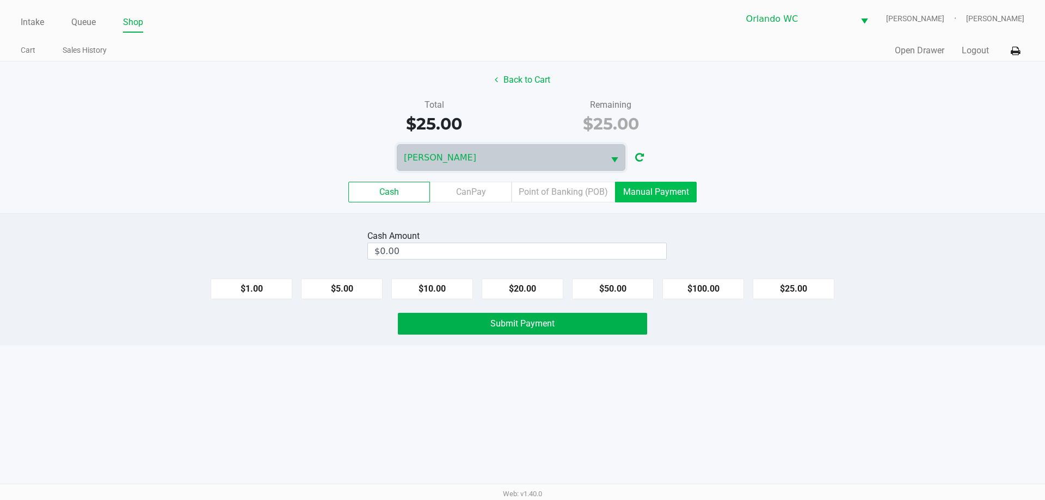
click at [685, 191] on label "Manual Payment" at bounding box center [656, 192] width 82 height 21
click at [0, 0] on 8 "Manual Payment" at bounding box center [0, 0] width 0 height 0
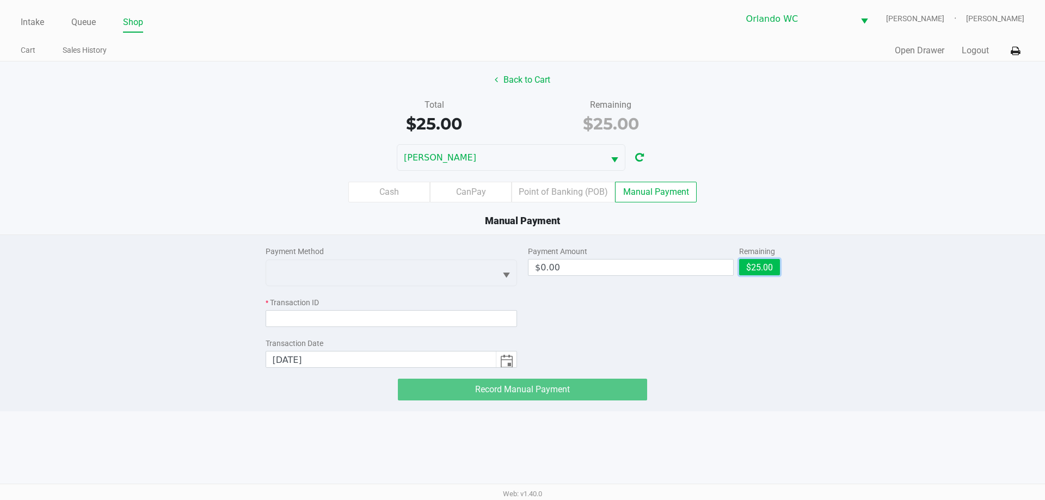
click at [764, 265] on button "$25.00" at bounding box center [759, 267] width 41 height 16
type input "$25.00"
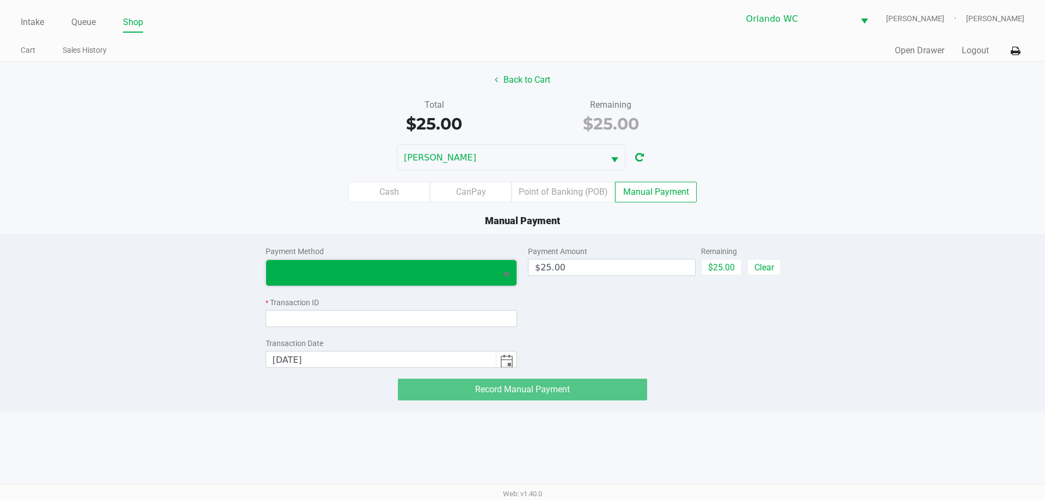
click at [441, 279] on span at bounding box center [381, 272] width 217 height 13
click at [387, 290] on li "CanPay" at bounding box center [366, 295] width 200 height 17
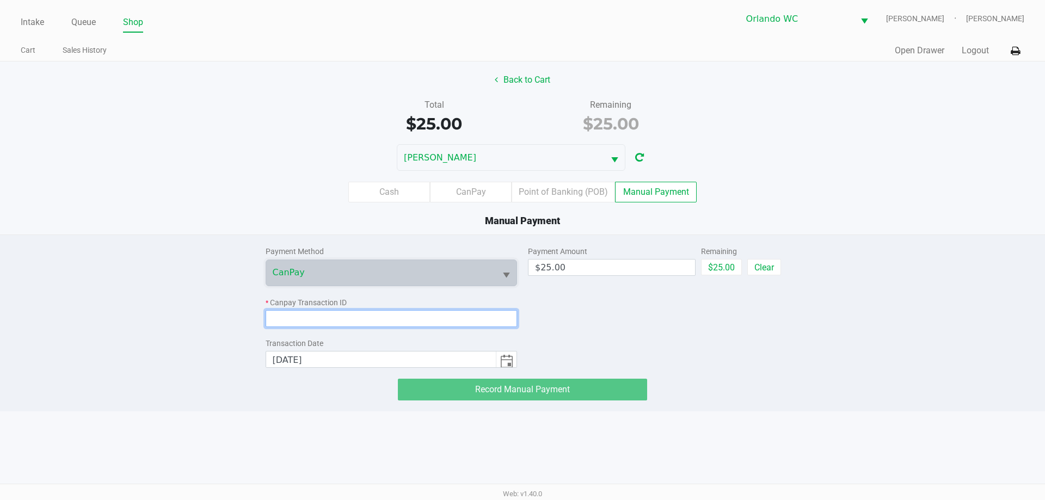
drag, startPoint x: 373, startPoint y: 316, endPoint x: 384, endPoint y: 319, distance: 10.8
click at [373, 317] on input at bounding box center [392, 318] width 252 height 17
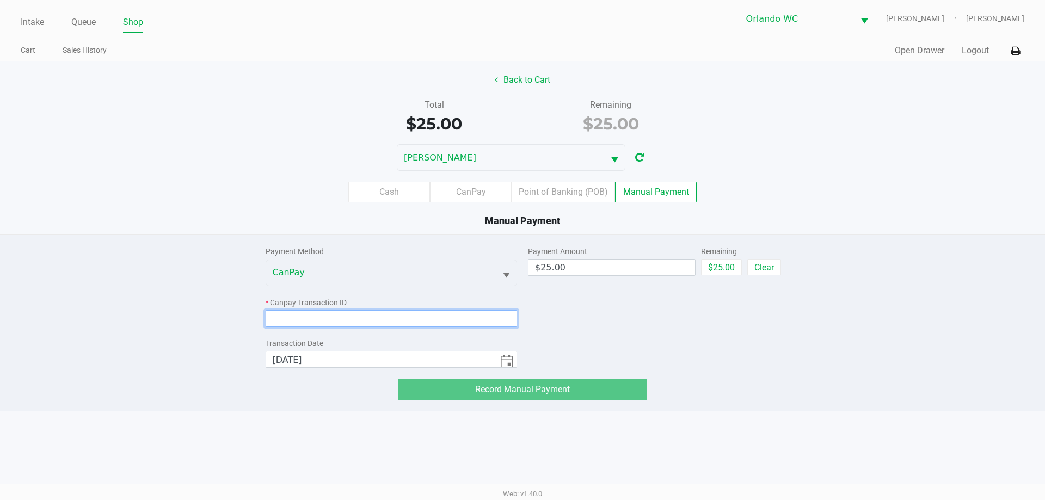
paste input "AFITA4UGELA7"
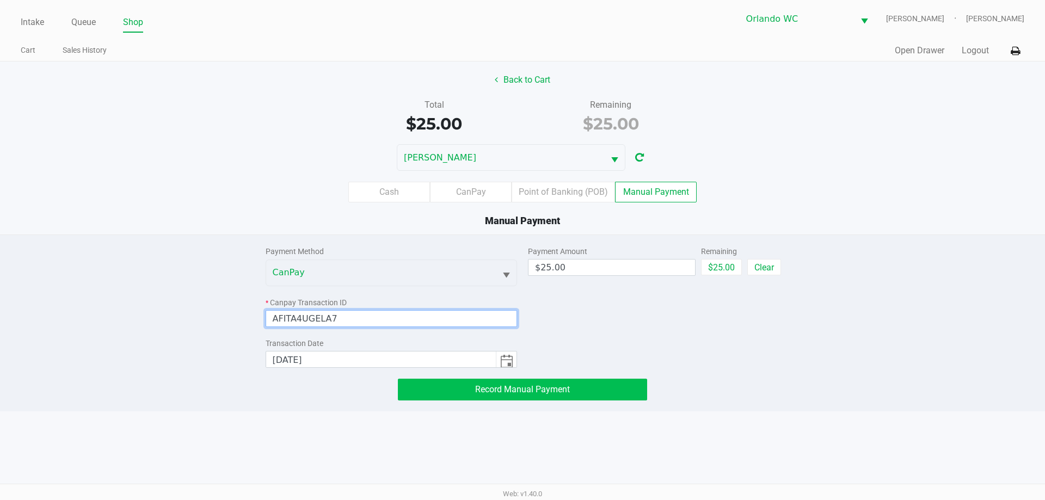
type input "AFITA4UGELA7"
click at [551, 380] on button "Record Manual Payment" at bounding box center [522, 390] width 249 height 22
